Goal: Ask a question: Seek information or help from site administrators or community

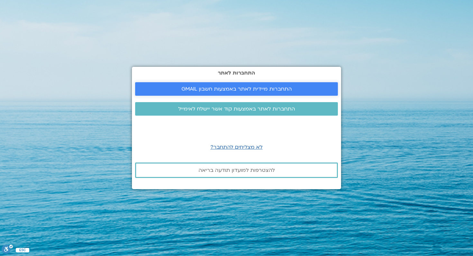
click at [264, 90] on span "התחברות מיידית לאתר באמצעות חשבון GMAIL" at bounding box center [236, 89] width 110 height 6
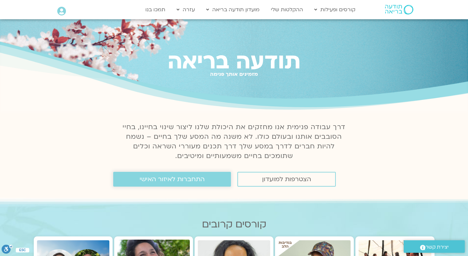
click at [178, 183] on span "התחברות לאיזור האישי" at bounding box center [172, 179] width 65 height 7
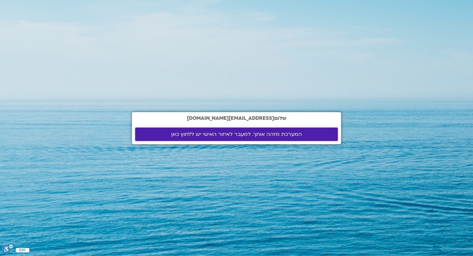
click at [255, 138] on link "המערכת מזהה אותך. למעבר לאיזור האישי יש ללחוץ כאן" at bounding box center [236, 135] width 203 height 14
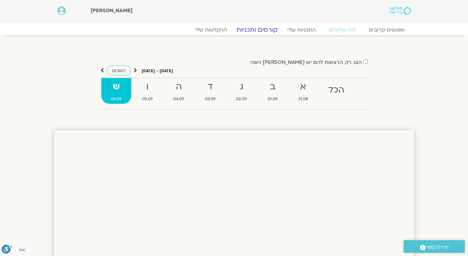
click at [267, 30] on link "קורסים ותכניות" at bounding box center [257, 30] width 57 height 8
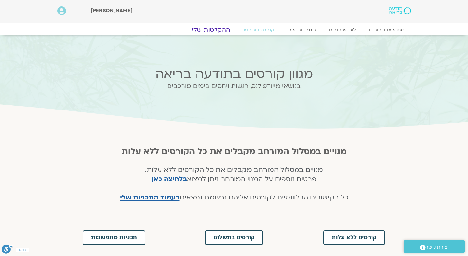
click at [219, 30] on link "ההקלטות שלי" at bounding box center [211, 30] width 54 height 8
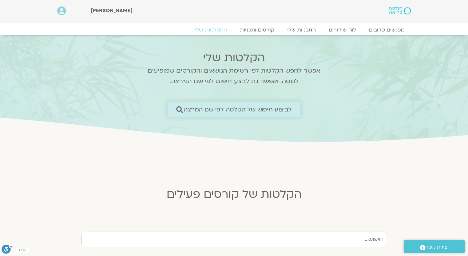
click at [251, 108] on span "לביצוע חיפוש של הקלטה לפי שם המרצה" at bounding box center [238, 109] width 108 height 7
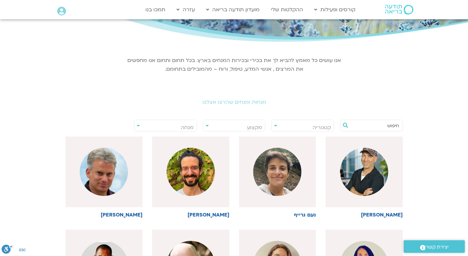
scroll to position [62, 0]
click at [318, 128] on span "קטגוריה" at bounding box center [321, 127] width 18 height 7
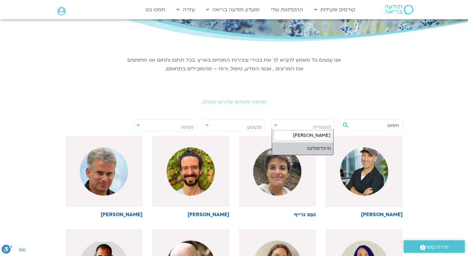
type input "מיינ"
select select "**"
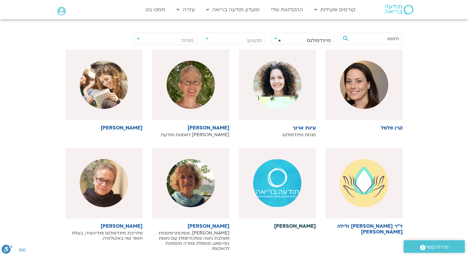
scroll to position [0, 0]
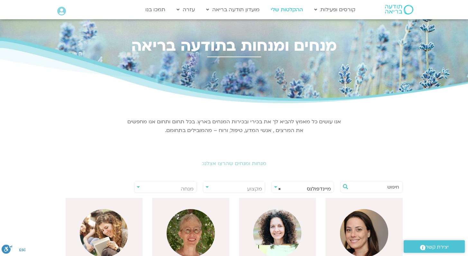
click at [298, 10] on link "ההקלטות שלי" at bounding box center [286, 10] width 39 height 12
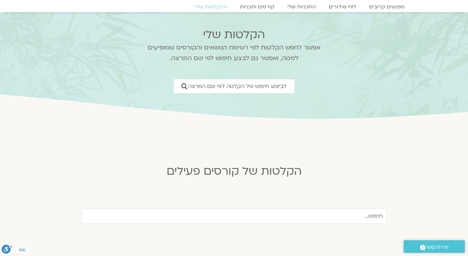
scroll to position [24, 0]
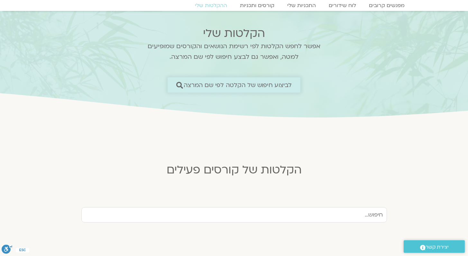
click at [270, 85] on span "לביצוע חיפוש של הקלטה לפי שם המרצה" at bounding box center [238, 85] width 108 height 7
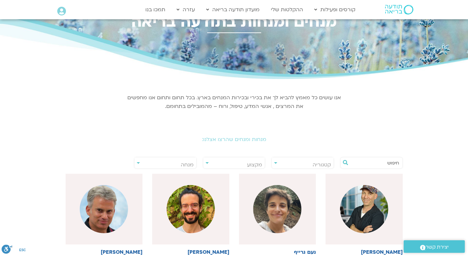
scroll to position [30, 0]
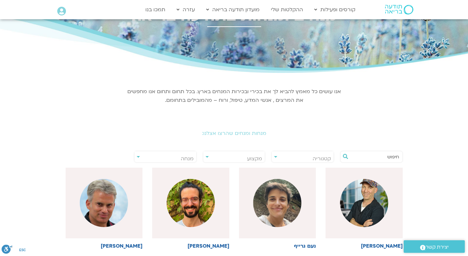
click at [186, 158] on span "מנחה" at bounding box center [187, 158] width 13 height 7
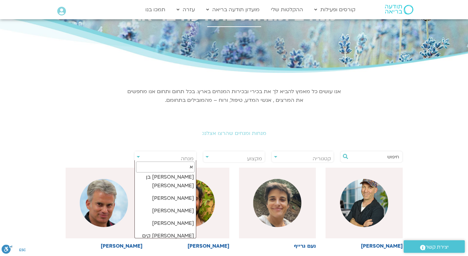
scroll to position [0, 0]
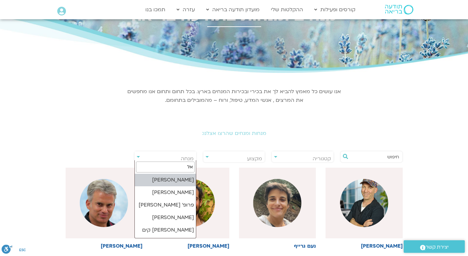
type input "א"
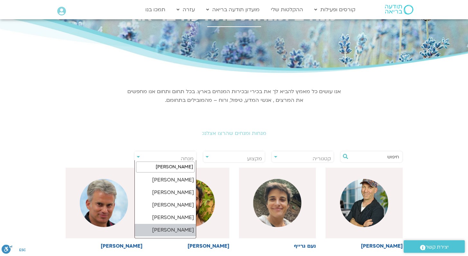
type input "מיכ"
select select "*****"
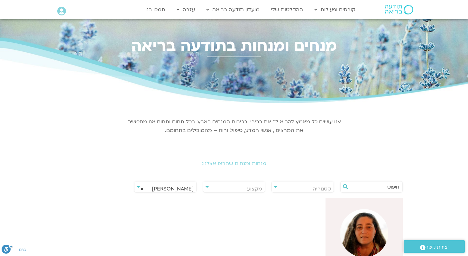
click at [171, 189] on span "× מיכל רז שחר" at bounding box center [165, 189] width 62 height 15
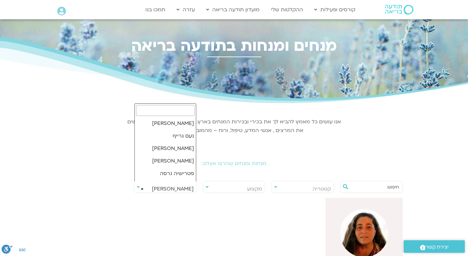
scroll to position [2365, 0]
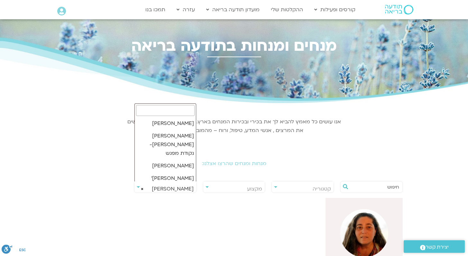
select select
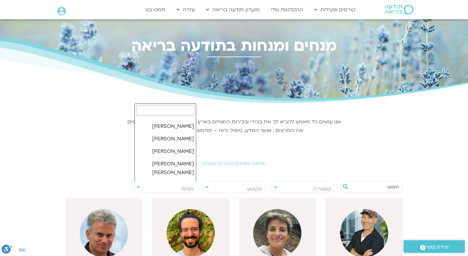
scroll to position [1490, 0]
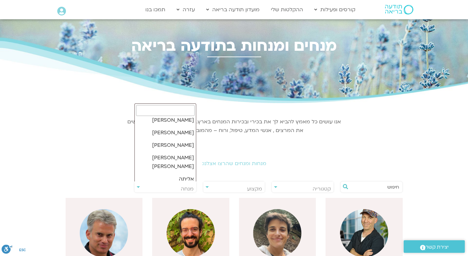
click at [61, 13] on icon at bounding box center [61, 11] width 9 height 9
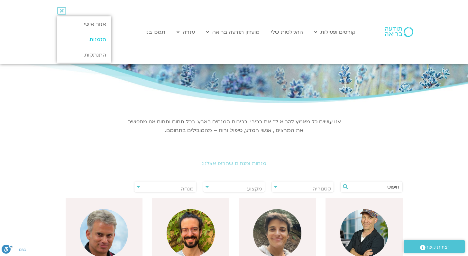
click at [96, 41] on link "הזמנות" at bounding box center [84, 39] width 54 height 15
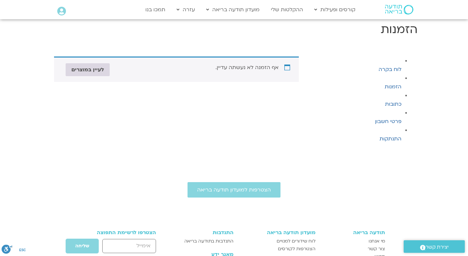
click at [88, 72] on link "לעיין במוצרים" at bounding box center [88, 69] width 44 height 13
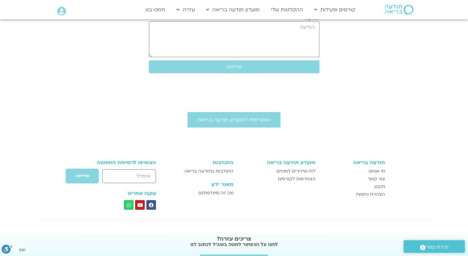
scroll to position [172, 0]
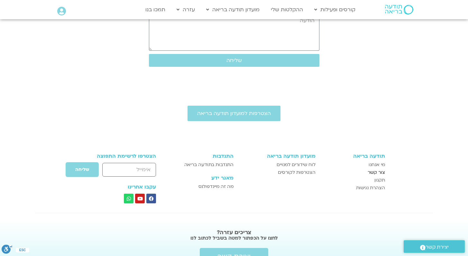
click at [378, 169] on span "צור קשר" at bounding box center [375, 173] width 17 height 8
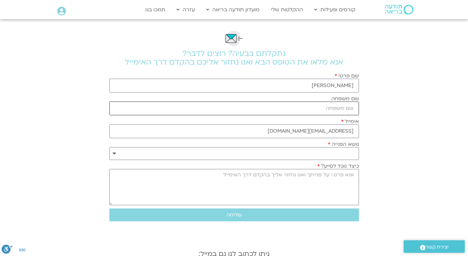
click at [346, 110] on input "שם משפחה" at bounding box center [233, 109] width 249 height 14
type input "[PERSON_NAME]"
click at [318, 153] on select "**********" at bounding box center [233, 153] width 249 height 13
select select "**********"
click at [109, 147] on select "**********" at bounding box center [233, 153] width 249 height 13
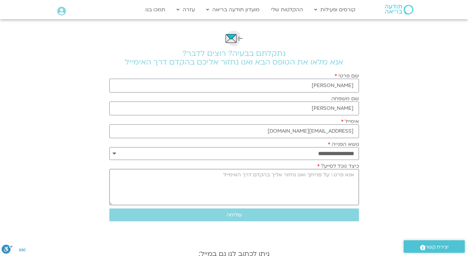
click at [322, 181] on textarea "כיצד נוכל לסייע?" at bounding box center [233, 187] width 249 height 36
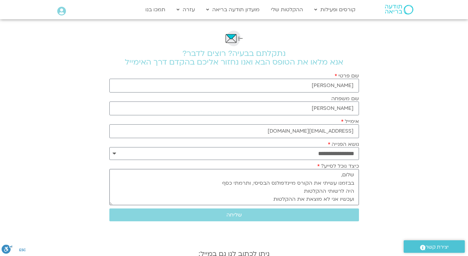
scroll to position [6, 0]
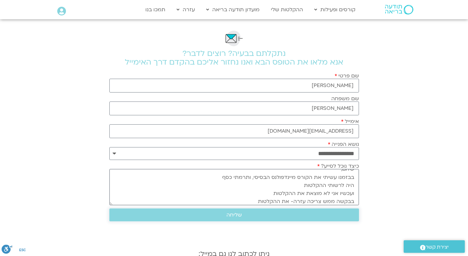
type textarea "שלום, בבזמנו עשיתי את הקורס מיינדפולנס הבסיסי, ותרמתי כסף היה לרשותי ההקלטות וע…"
click at [302, 216] on span "שליחה" at bounding box center [234, 215] width 234 height 6
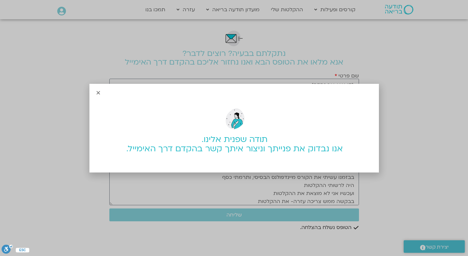
scroll to position [0, 0]
click at [97, 93] on icon "Close" at bounding box center [98, 92] width 5 height 5
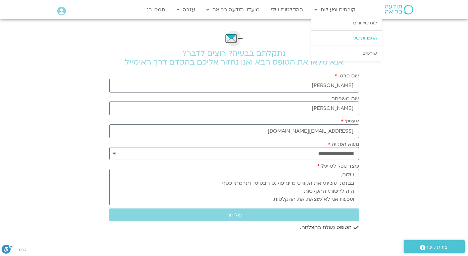
click at [353, 38] on link "התכניות שלי" at bounding box center [346, 38] width 71 height 15
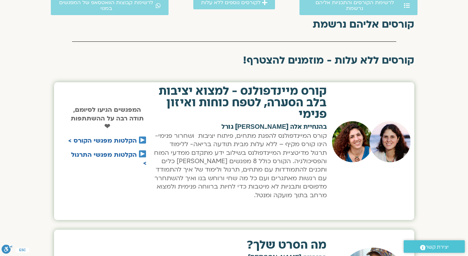
scroll to position [277, 0]
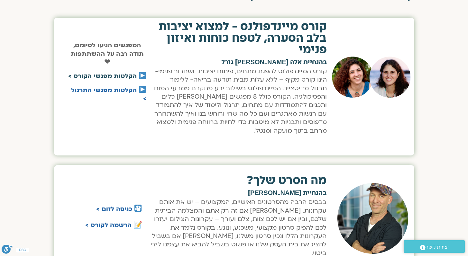
click at [124, 75] on link "הקלטות מפגשי הקורס >" at bounding box center [102, 76] width 68 height 8
click at [114, 90] on link "הקלטות מפגשי התרגול >" at bounding box center [109, 94] width 76 height 17
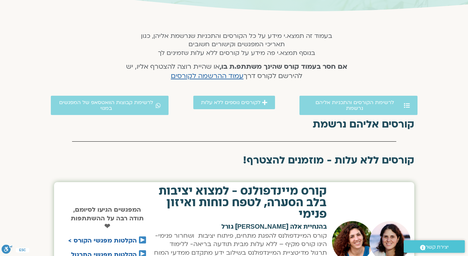
scroll to position [111, 0]
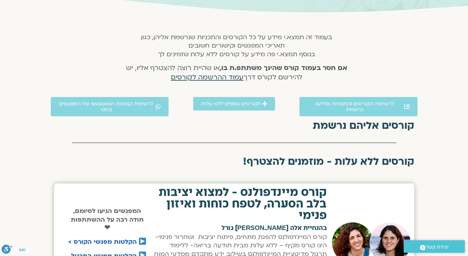
click at [210, 78] on span "עמוד ההרשמה לקורסים" at bounding box center [207, 77] width 73 height 9
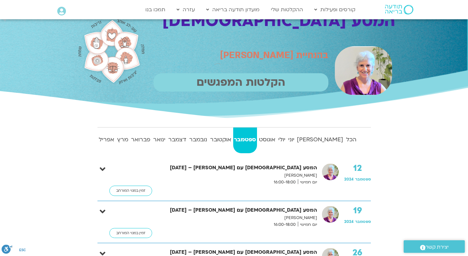
scroll to position [65, 0]
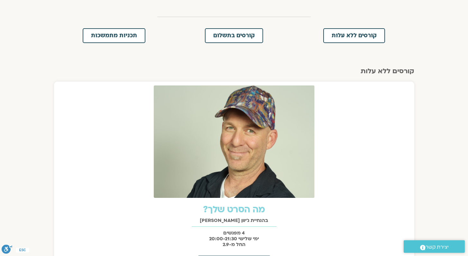
scroll to position [129, 0]
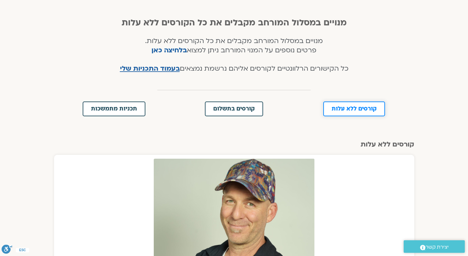
click at [361, 108] on span "קורסים ללא עלות" at bounding box center [353, 109] width 45 height 6
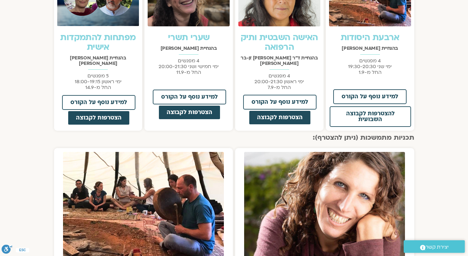
scroll to position [65, 0]
